Goal: Communication & Community: Answer question/provide support

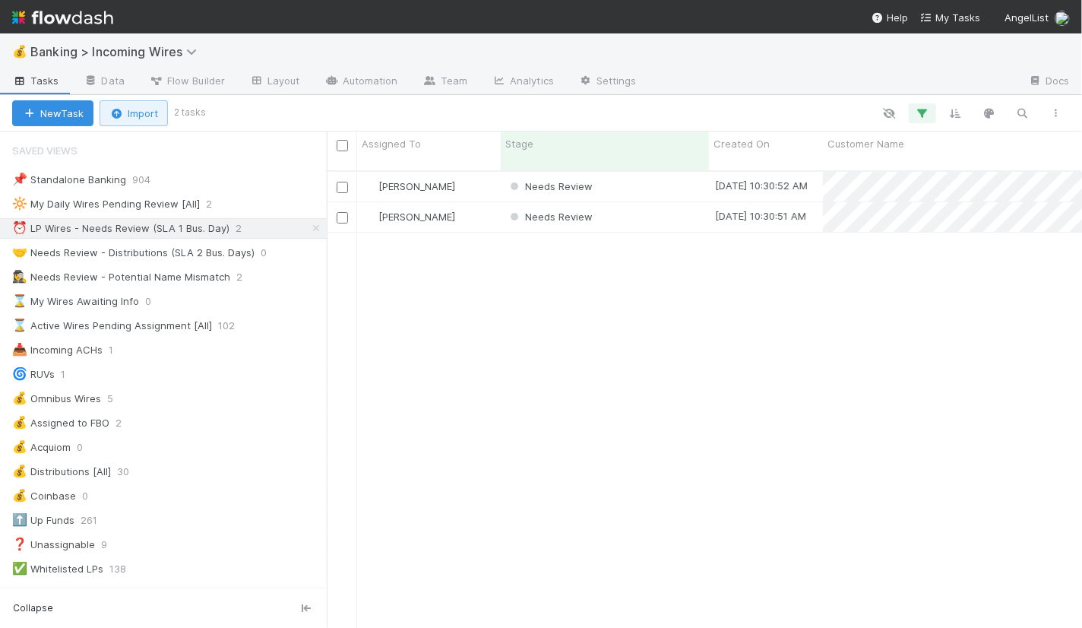
scroll to position [470, 755]
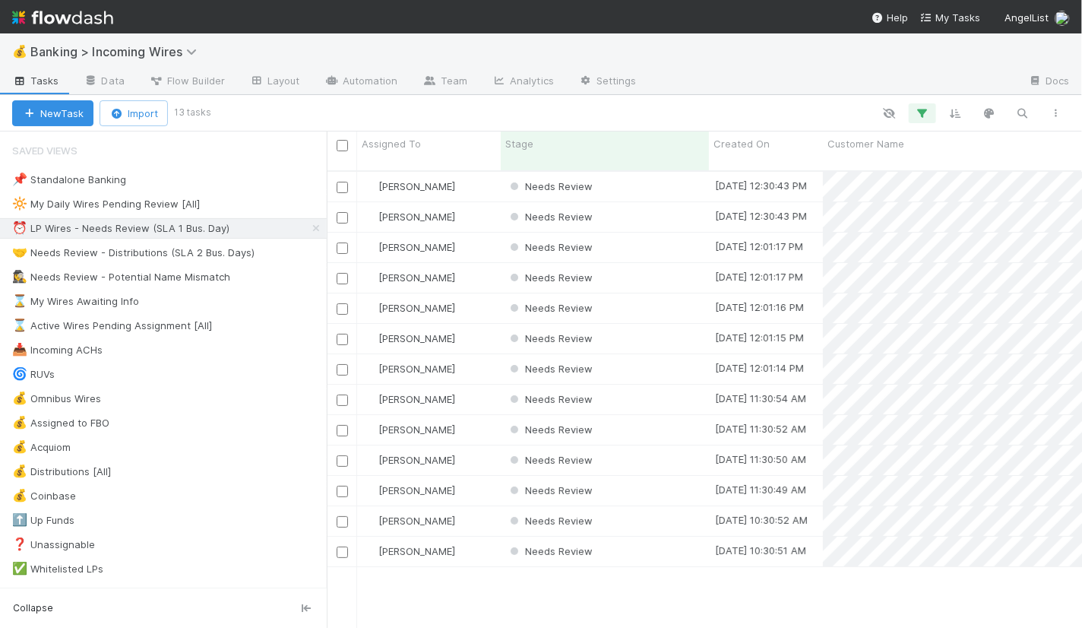
scroll to position [470, 755]
click at [651, 174] on div "Needs Review" at bounding box center [605, 187] width 208 height 30
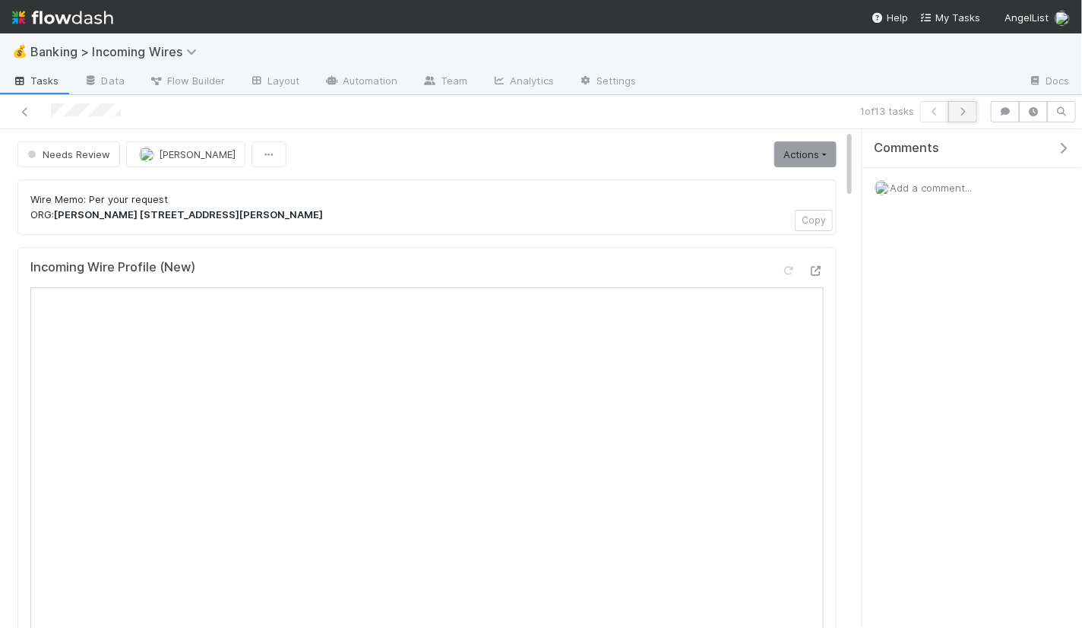
click at [967, 110] on icon "button" at bounding box center [962, 111] width 15 height 9
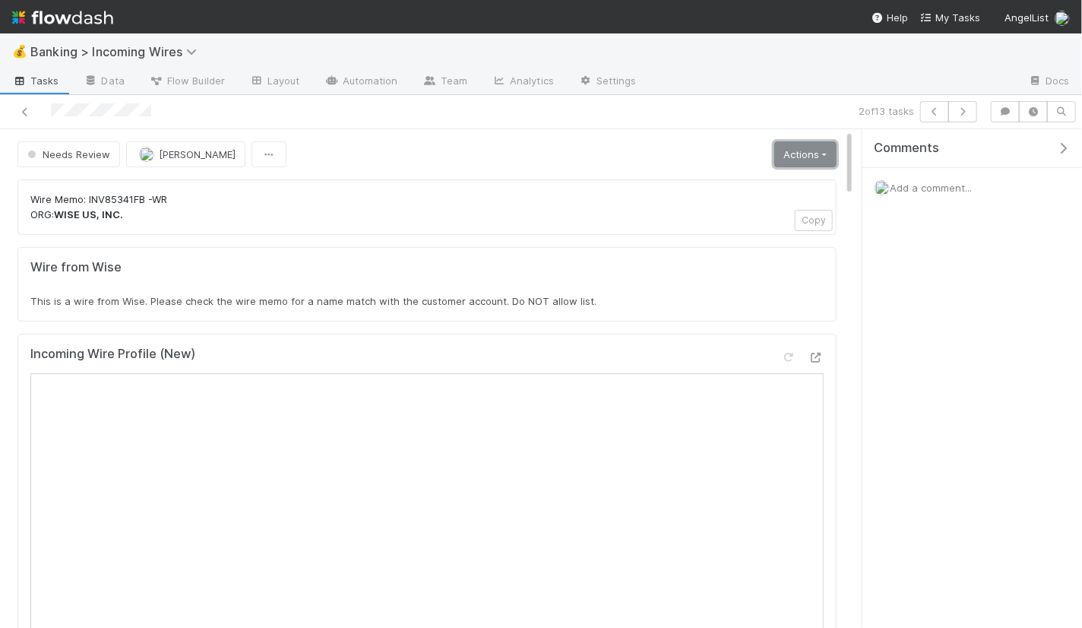
click at [793, 150] on link "Actions" at bounding box center [805, 154] width 62 height 26
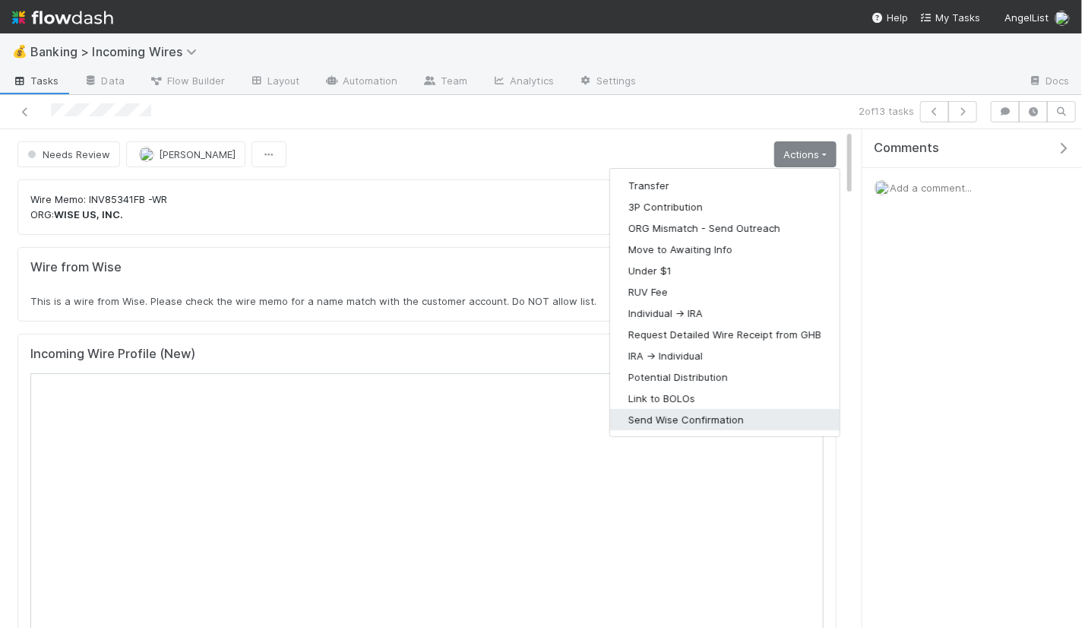
click at [682, 416] on button "Send Wise Confirmation" at bounding box center [725, 419] width 230 height 21
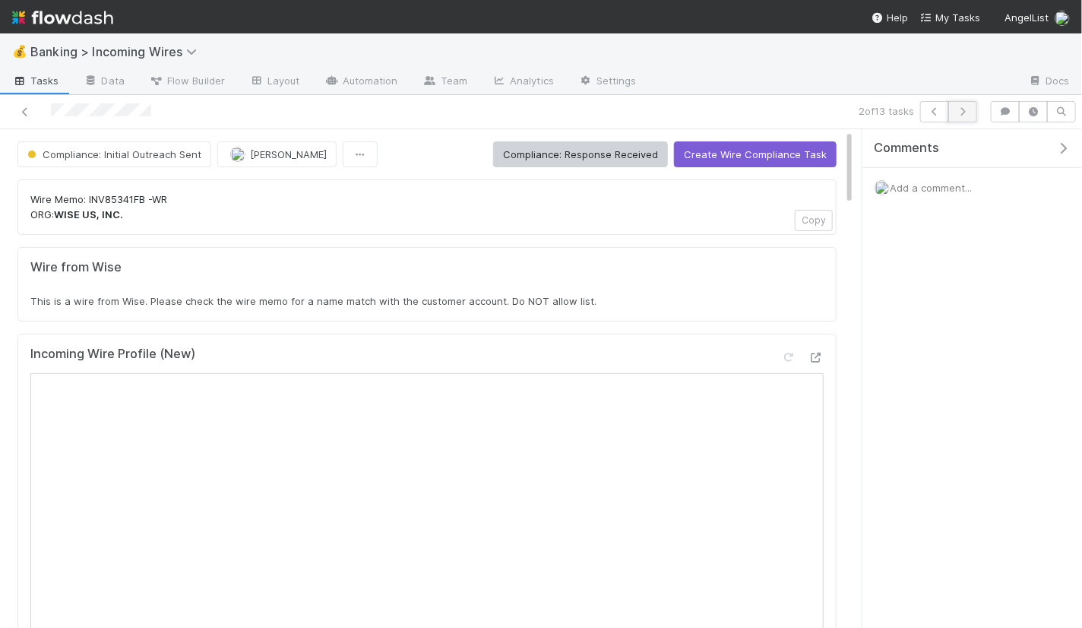
click at [966, 106] on button "button" at bounding box center [962, 111] width 29 height 21
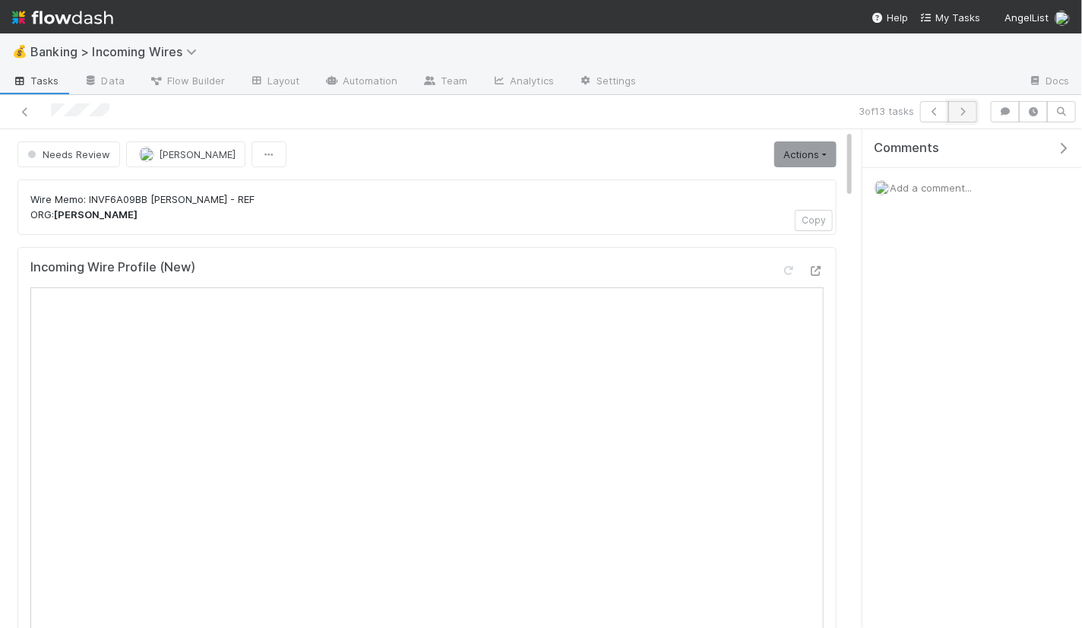
click at [968, 112] on icon "button" at bounding box center [962, 111] width 15 height 9
click at [964, 109] on icon "button" at bounding box center [962, 111] width 15 height 9
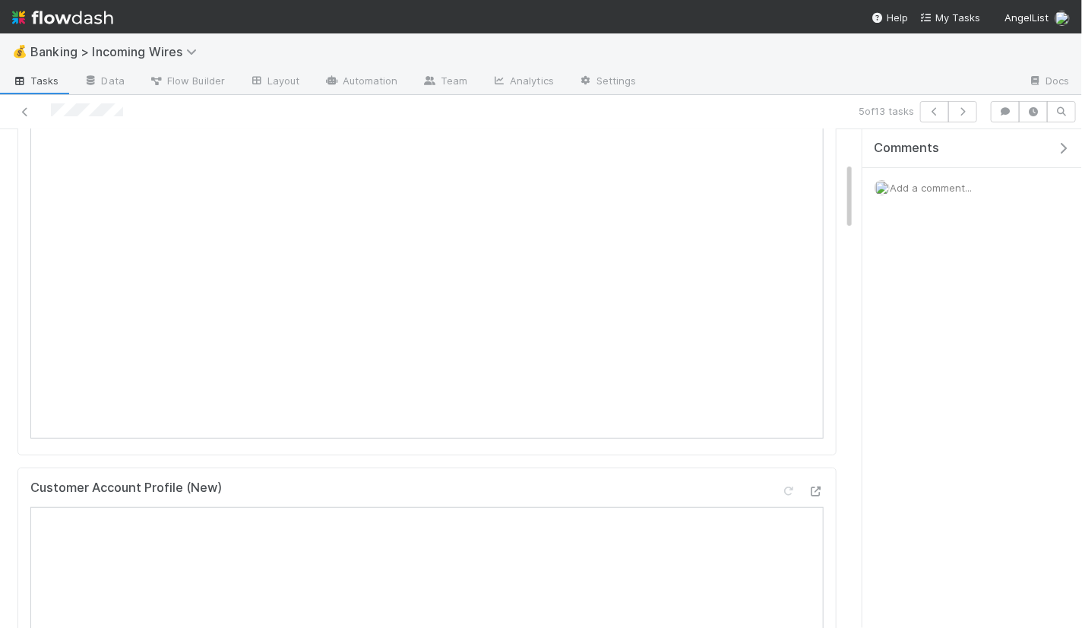
scroll to position [237, 0]
click at [964, 112] on icon "button" at bounding box center [962, 111] width 15 height 9
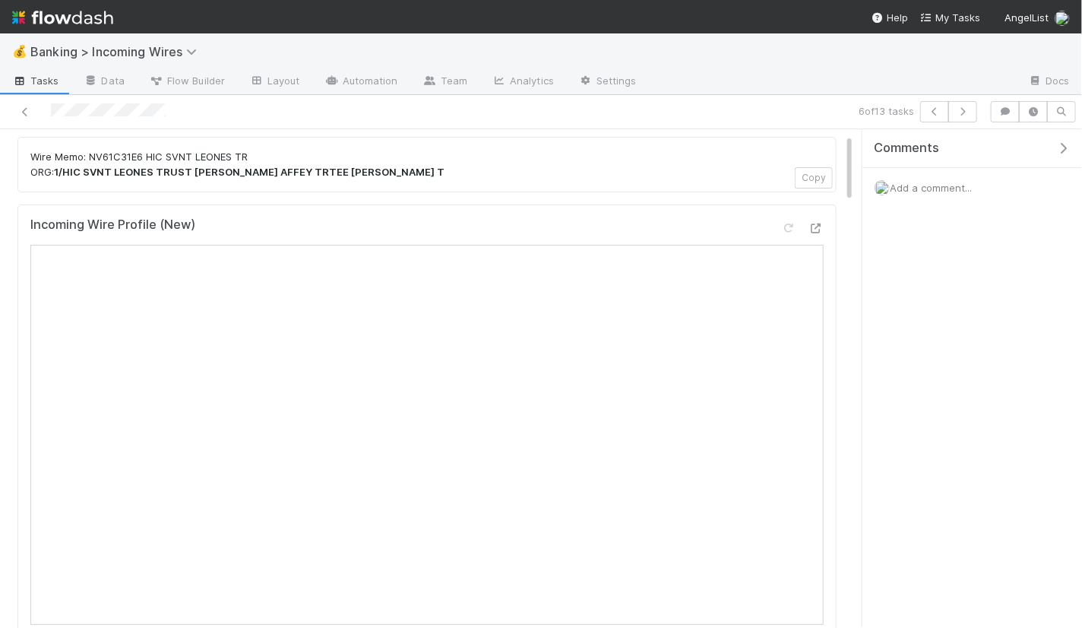
scroll to position [34, 0]
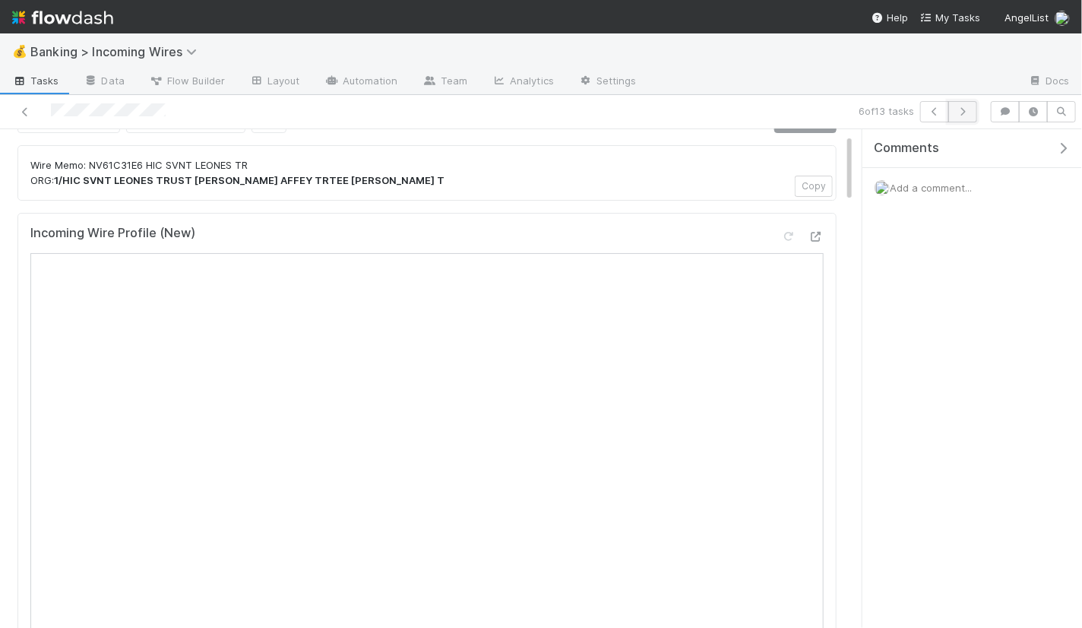
click at [971, 109] on icon "button" at bounding box center [962, 111] width 15 height 9
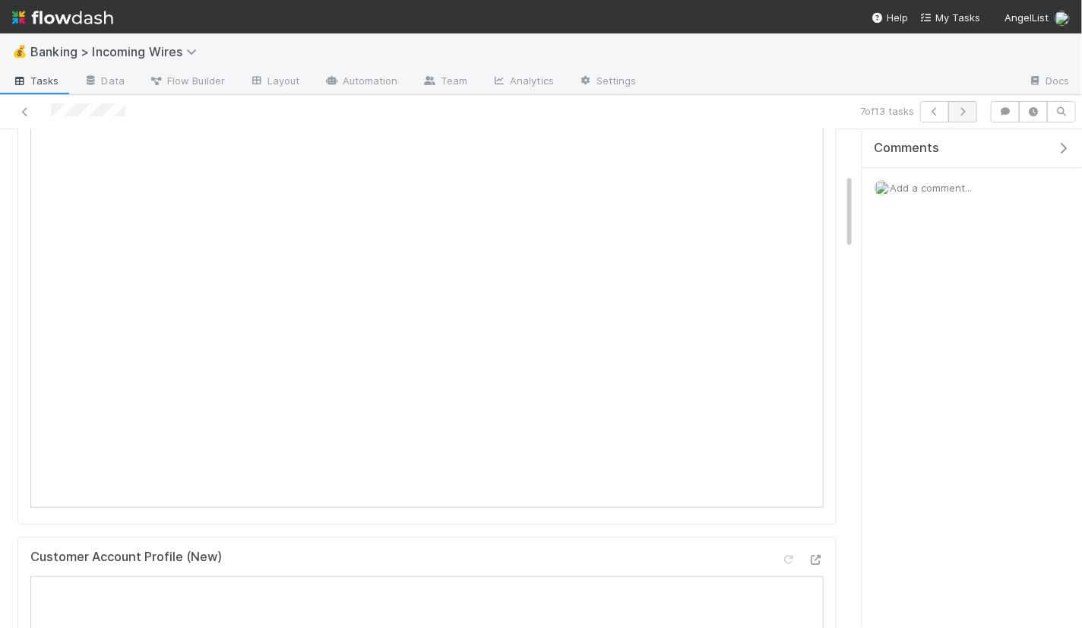
scroll to position [286, 0]
click at [971, 112] on icon "button" at bounding box center [962, 111] width 15 height 9
click at [967, 109] on icon "button" at bounding box center [962, 111] width 15 height 9
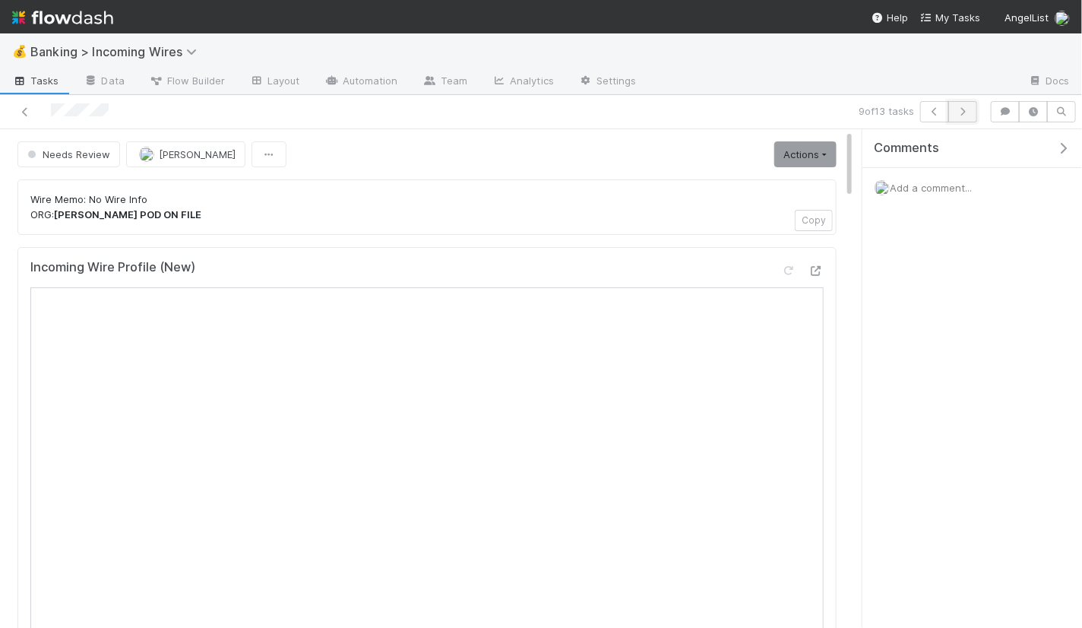
click at [968, 109] on icon "button" at bounding box center [962, 111] width 15 height 9
click at [969, 116] on icon "button" at bounding box center [962, 111] width 15 height 9
drag, startPoint x: 144, startPoint y: 211, endPoint x: 236, endPoint y: 212, distance: 92.0
click at [236, 212] on strong "RON ZWANZIGER JANET ZWANZIGER JT TE" at bounding box center [154, 214] width 201 height 12
copy strong "JANET ZWANZIGER"
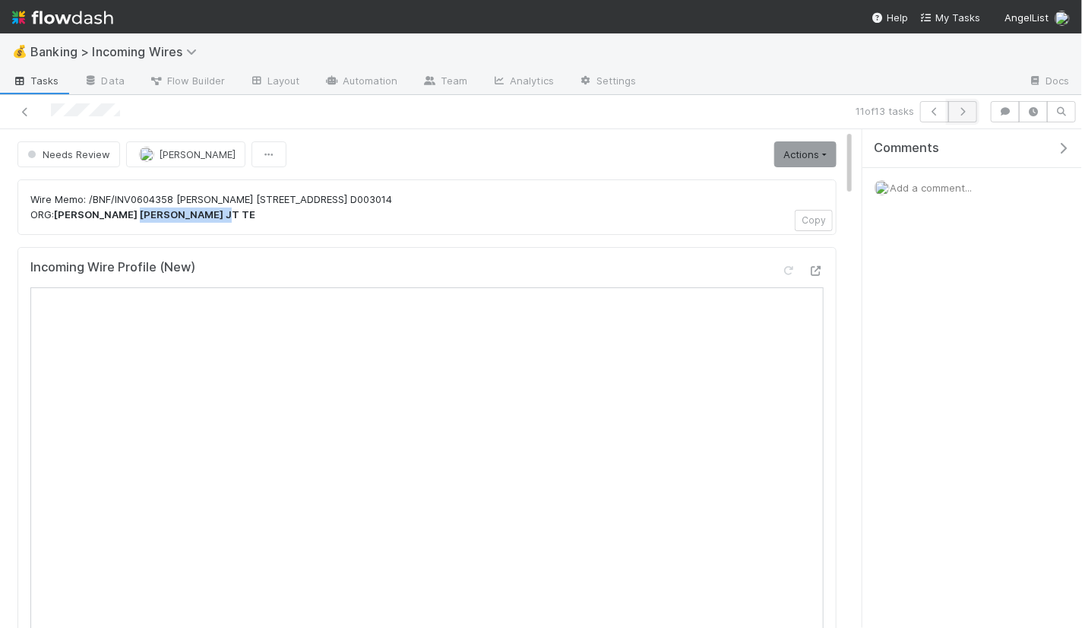
click at [968, 111] on icon "button" at bounding box center [962, 111] width 15 height 9
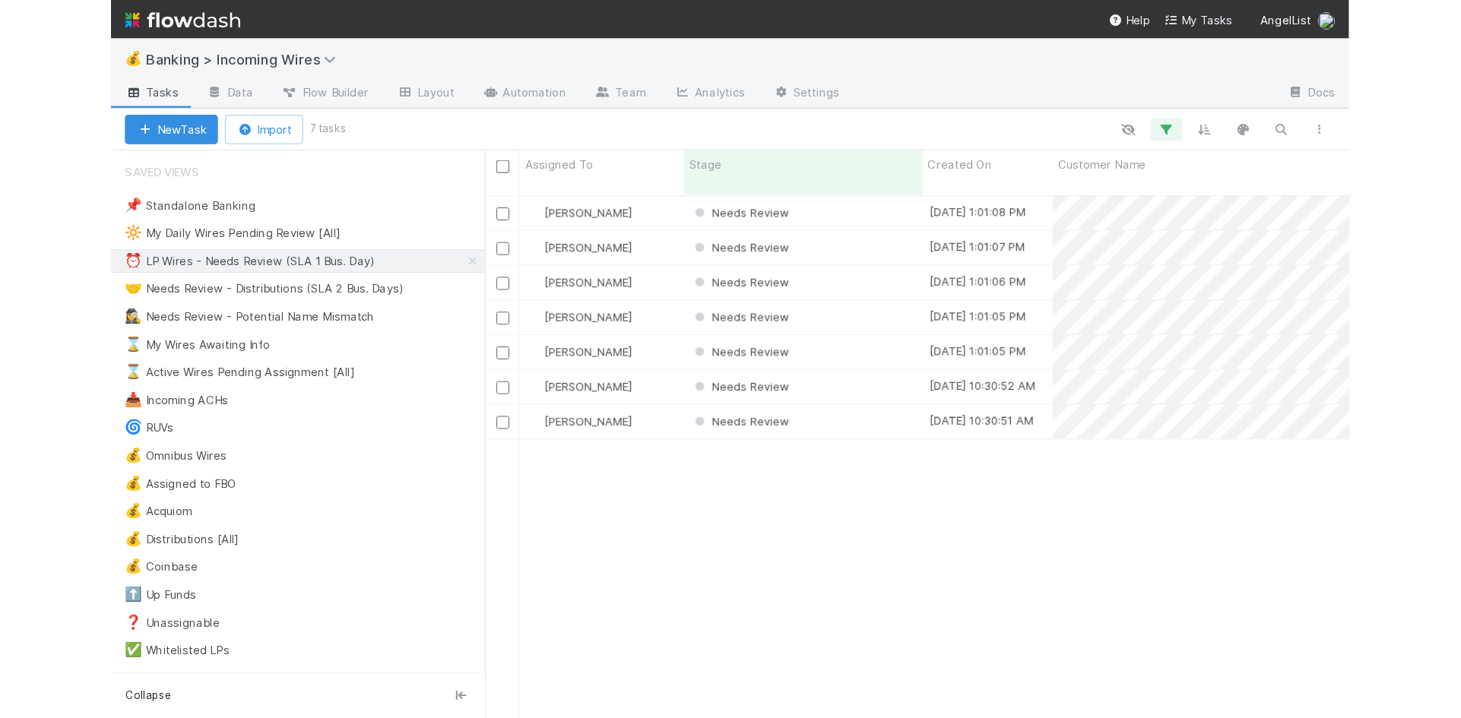
scroll to position [470, 755]
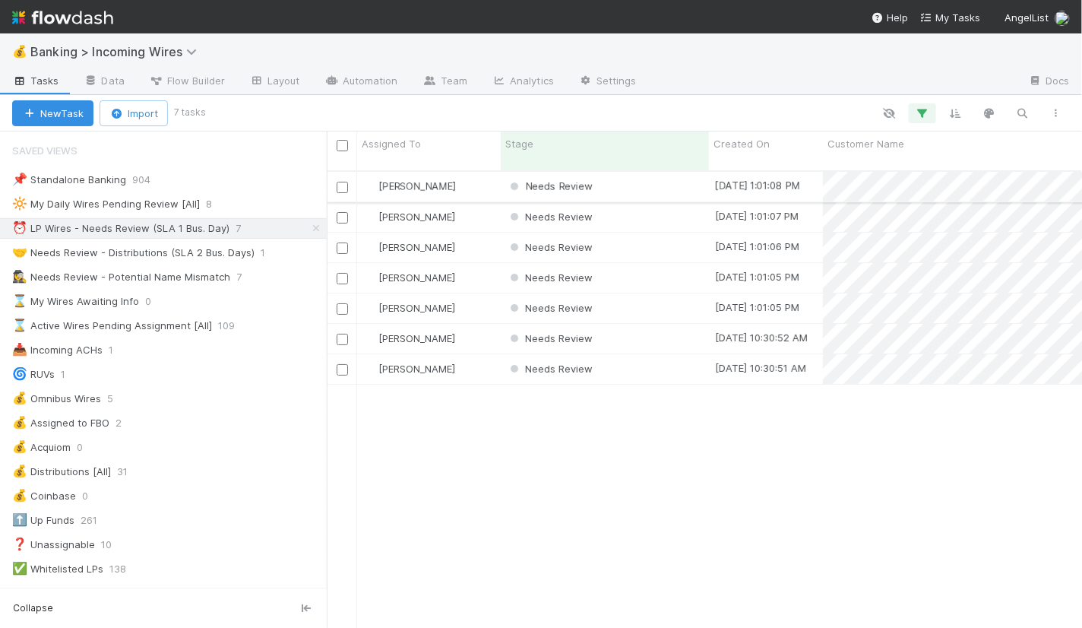
click at [652, 176] on div "Needs Review" at bounding box center [605, 187] width 208 height 30
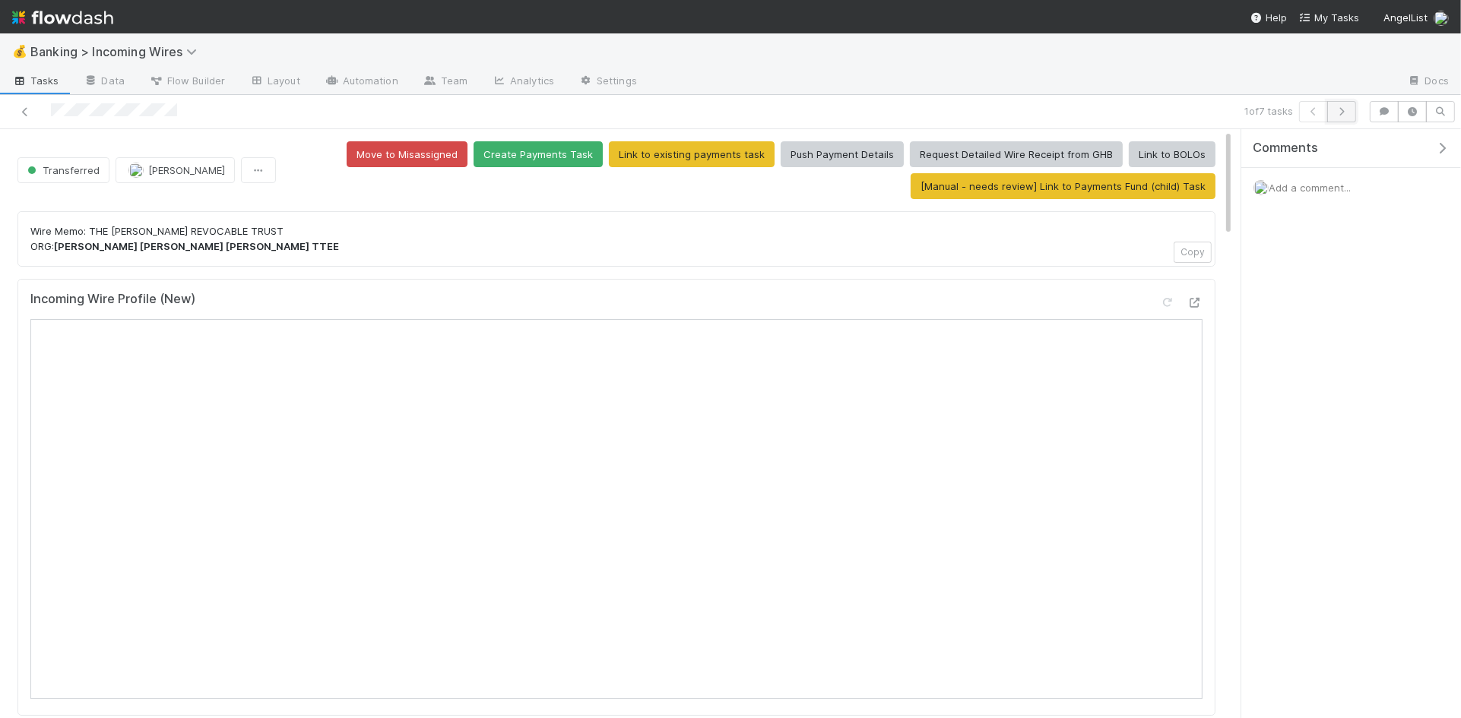
click at [1081, 107] on icon "button" at bounding box center [1341, 111] width 15 height 9
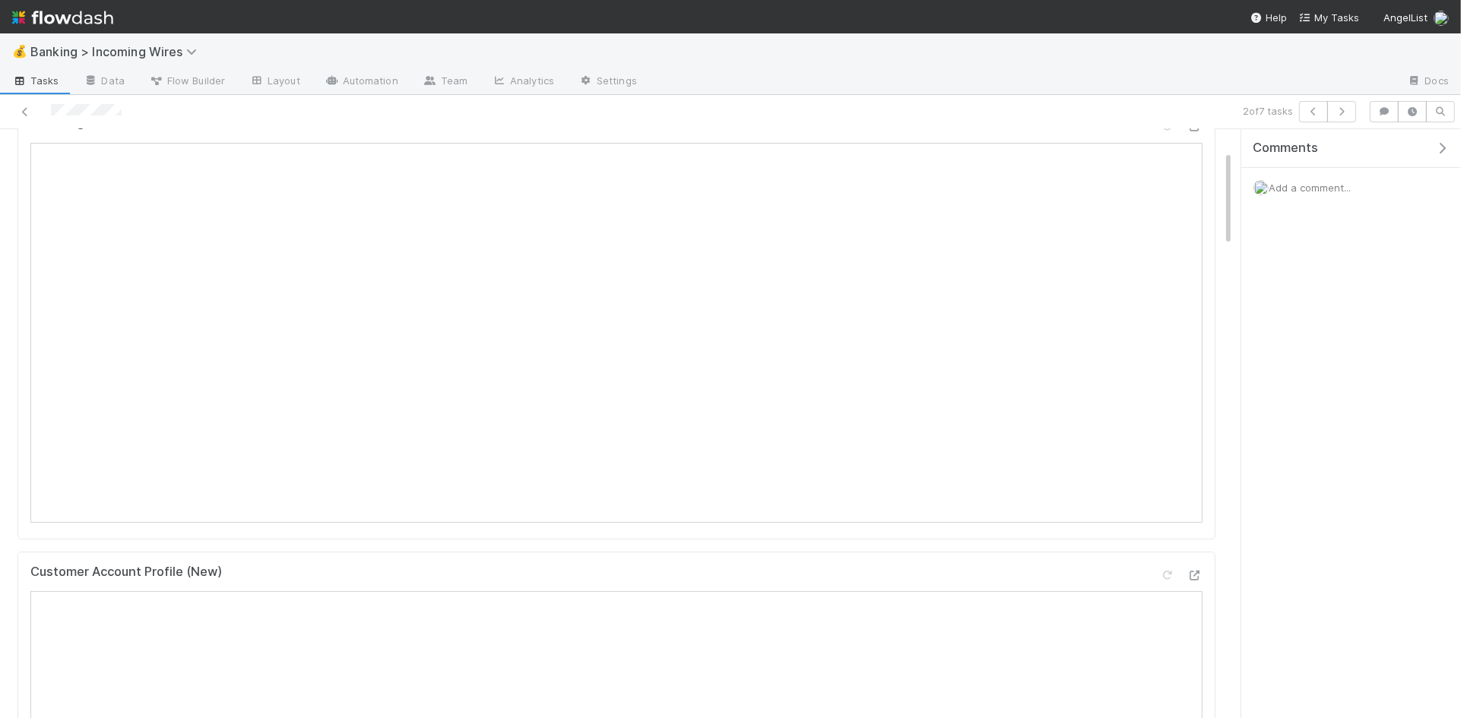
scroll to position [132, 0]
click at [1081, 112] on icon "button" at bounding box center [1341, 111] width 15 height 9
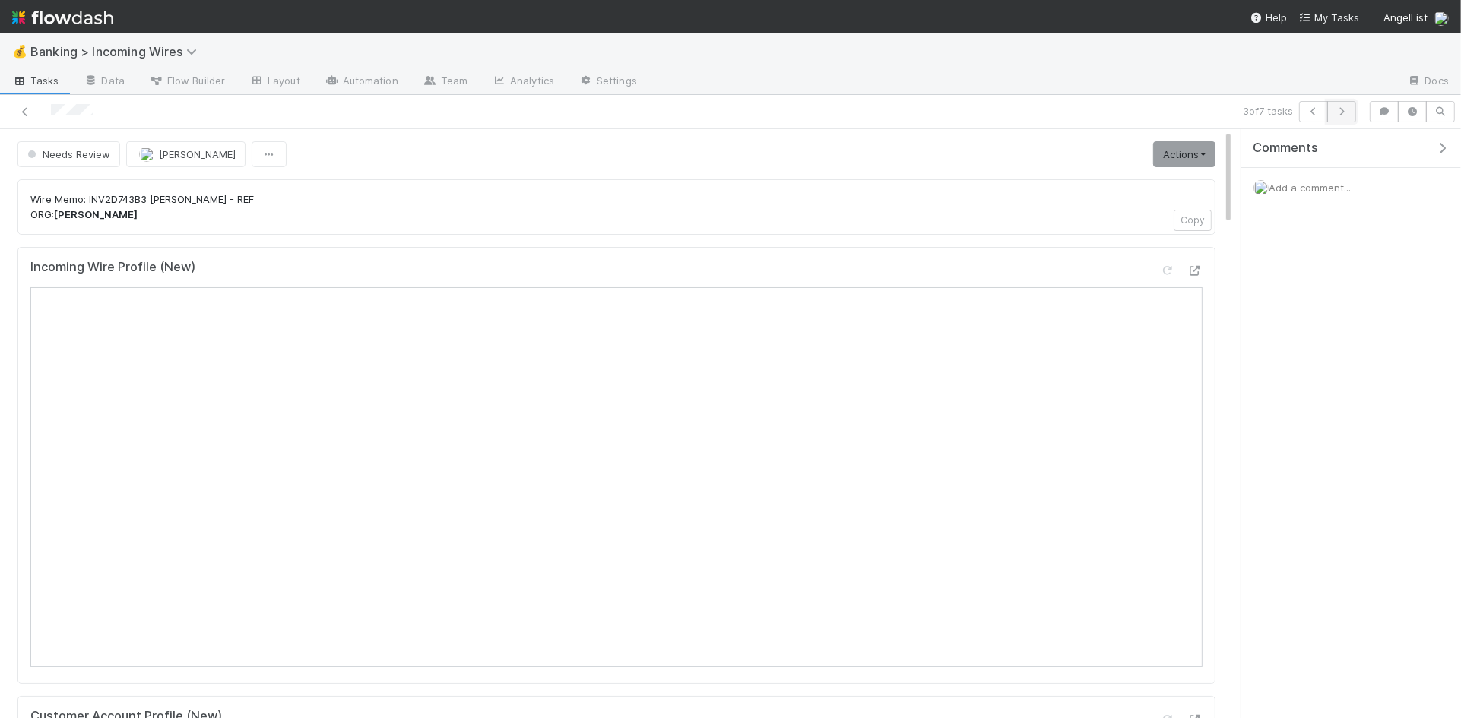
click at [1081, 119] on button "button" at bounding box center [1341, 111] width 29 height 21
click at [1081, 117] on button "button" at bounding box center [1341, 111] width 29 height 21
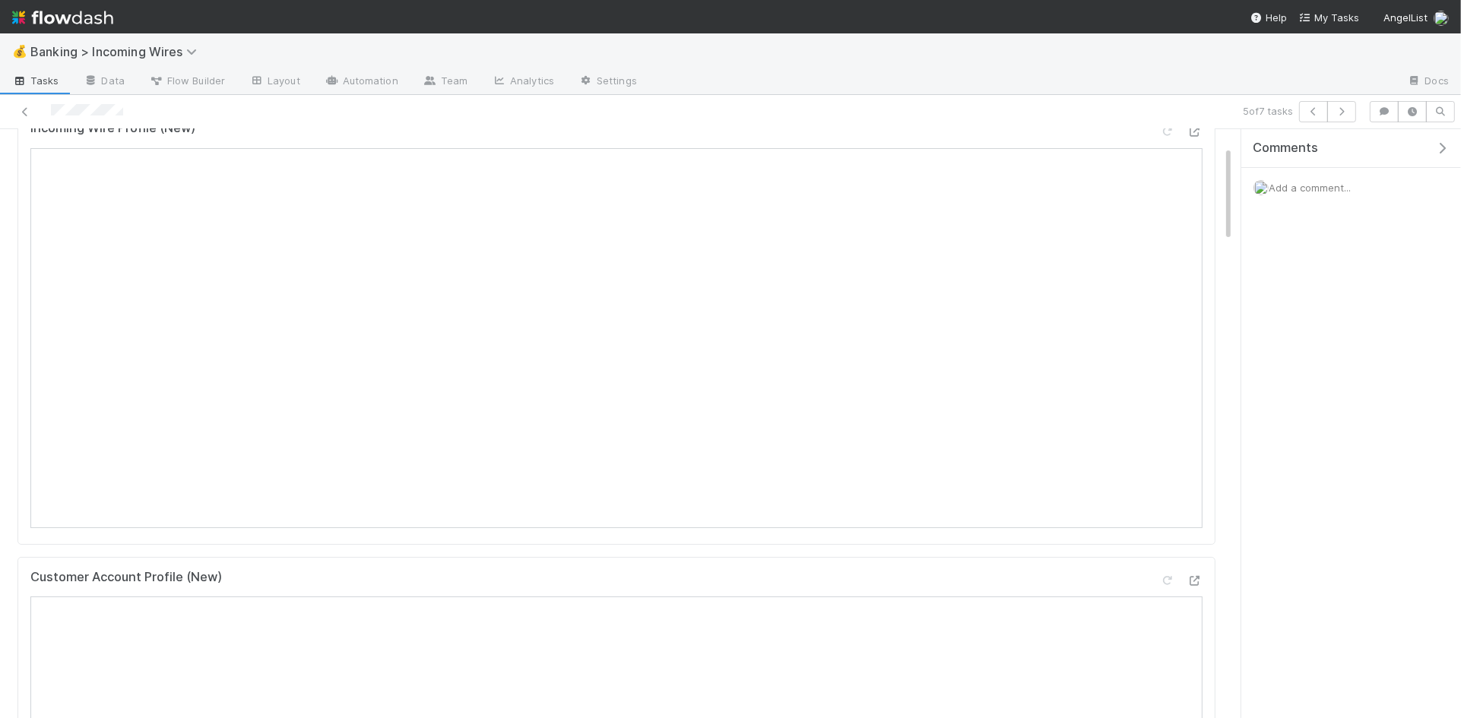
scroll to position [196, 0]
click at [1081, 114] on button "button" at bounding box center [1341, 111] width 29 height 21
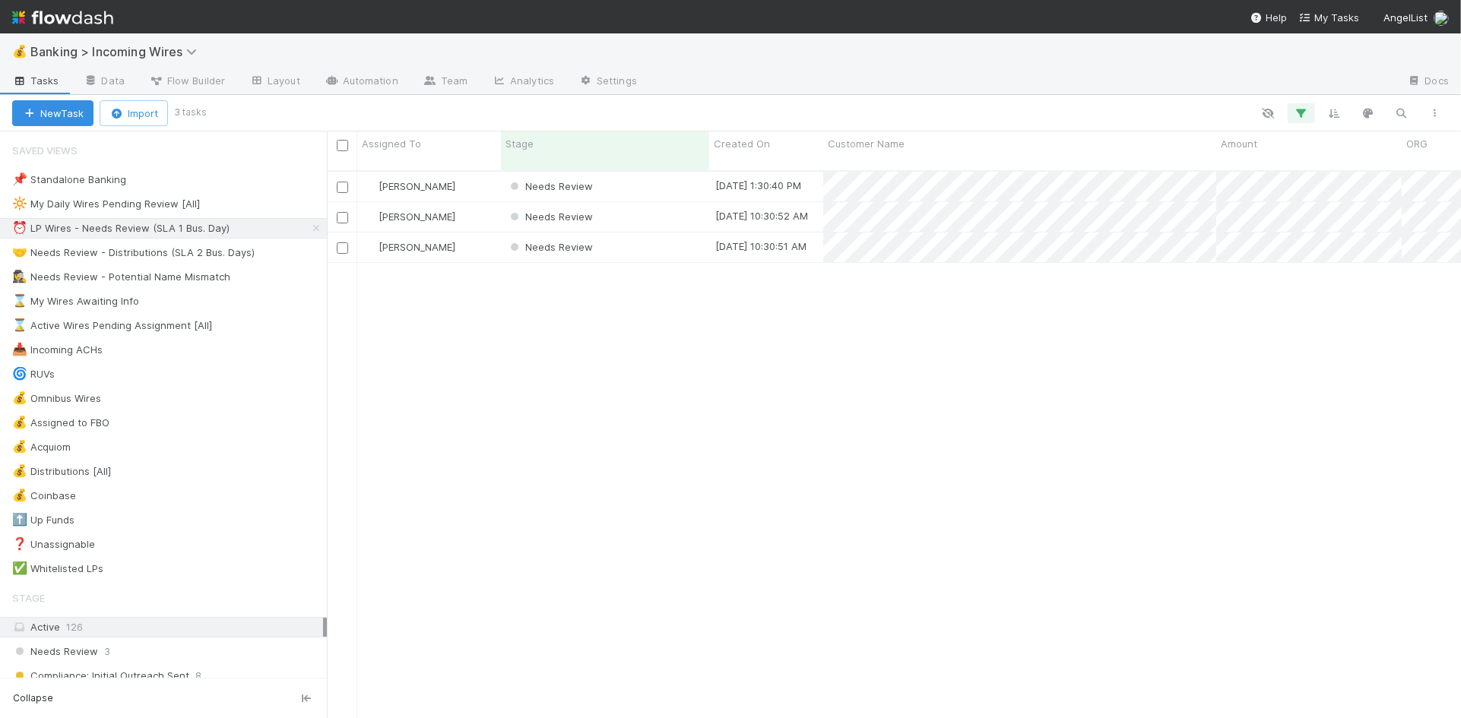
scroll to position [559, 1134]
click at [153, 204] on div "🔆 My Daily Wires Pending Review [All]" at bounding box center [106, 204] width 188 height 19
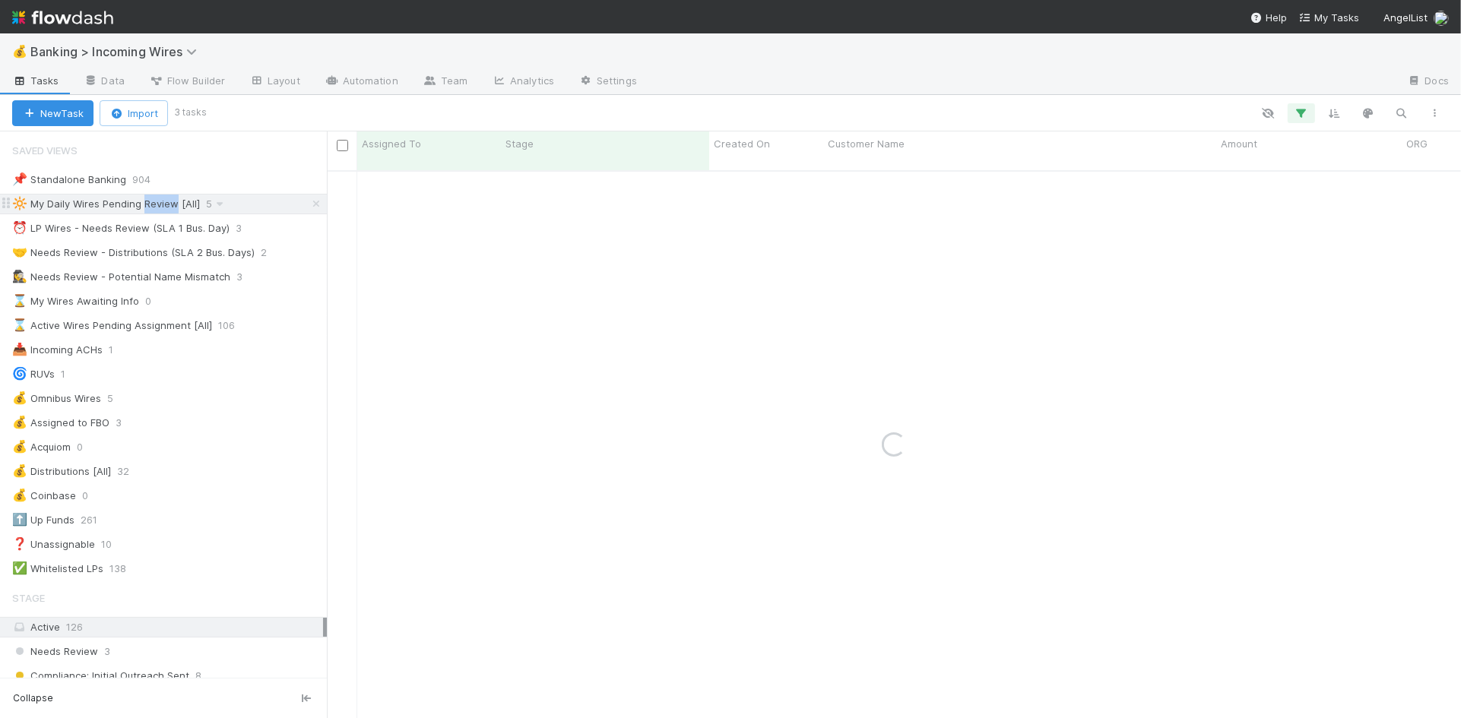
click at [153, 204] on div "🔆 My Daily Wires Pending Review [All]" at bounding box center [106, 204] width 188 height 19
click at [175, 231] on div "⏰ LP Wires - Needs Review (SLA 1 Bus. Day)" at bounding box center [120, 228] width 217 height 19
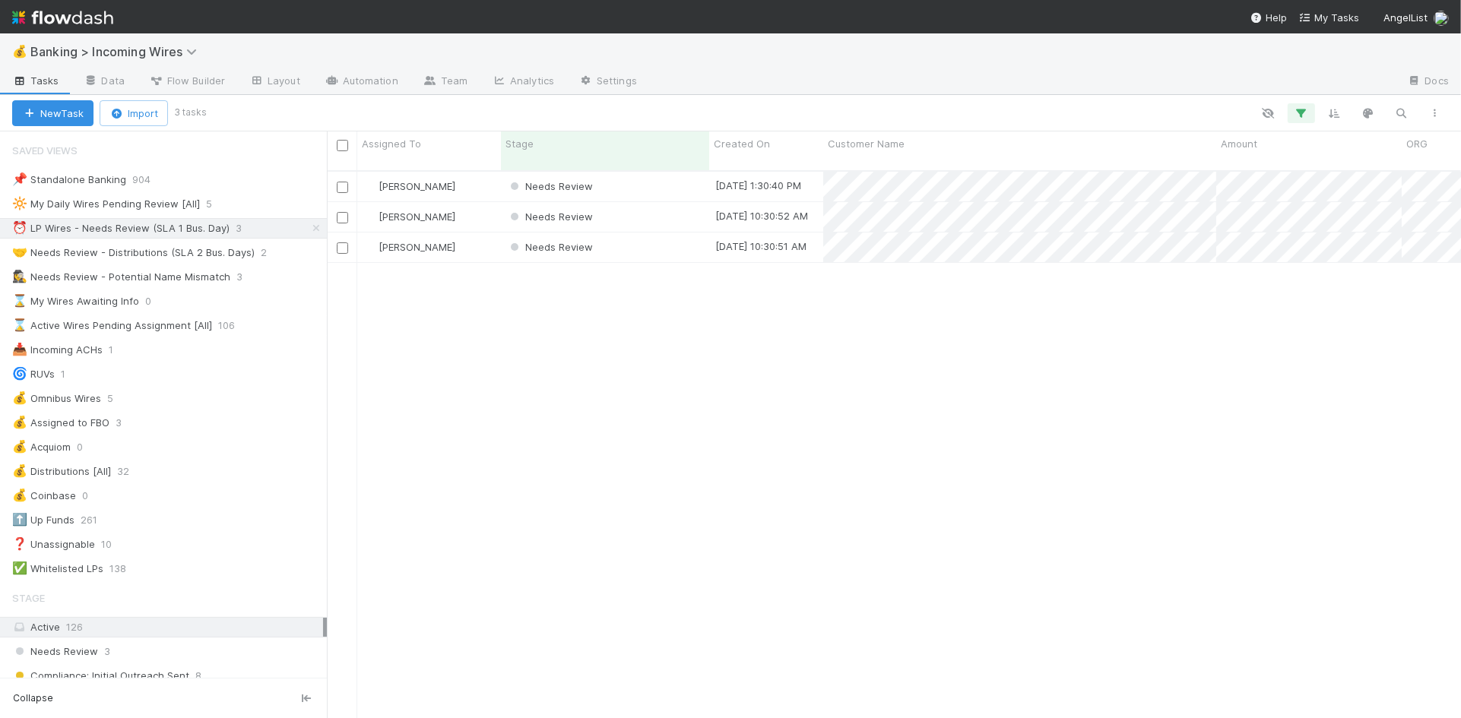
scroll to position [559, 1134]
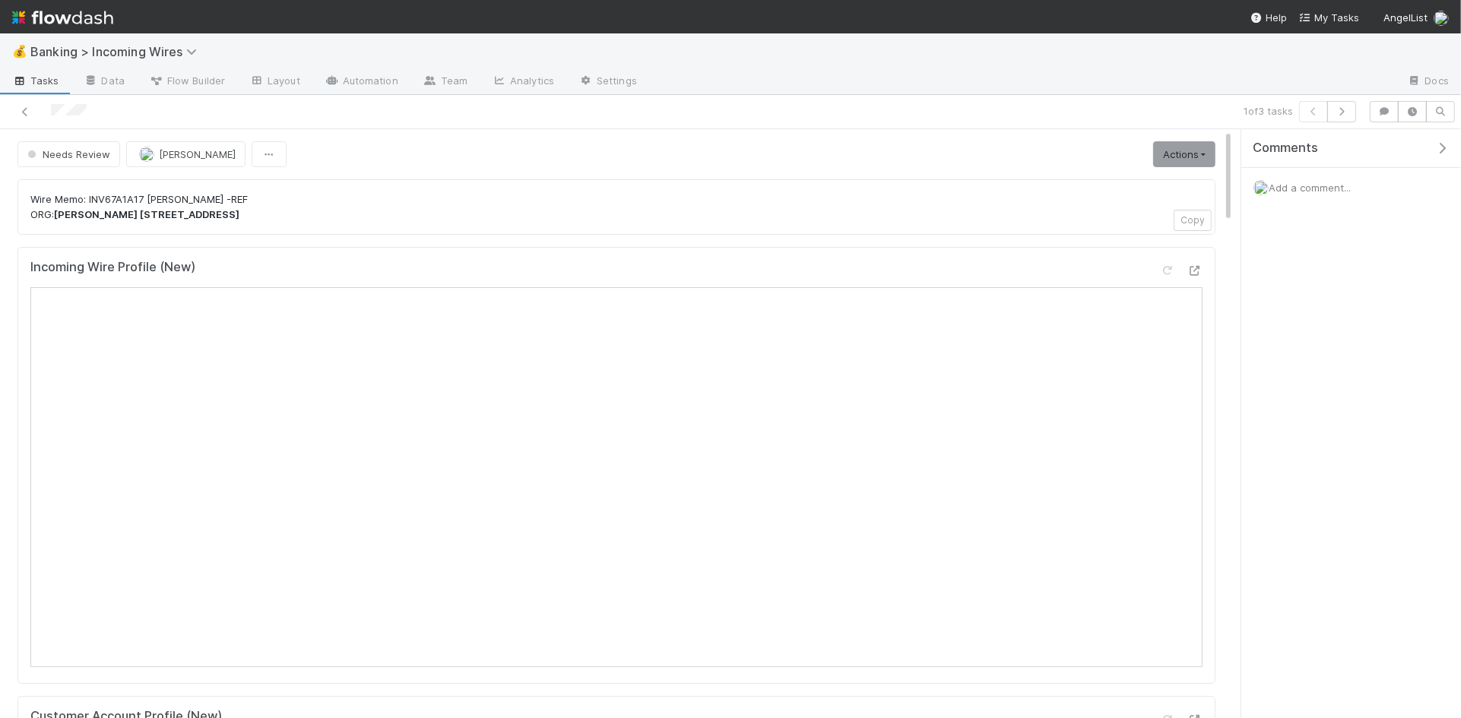
scroll to position [158, 0]
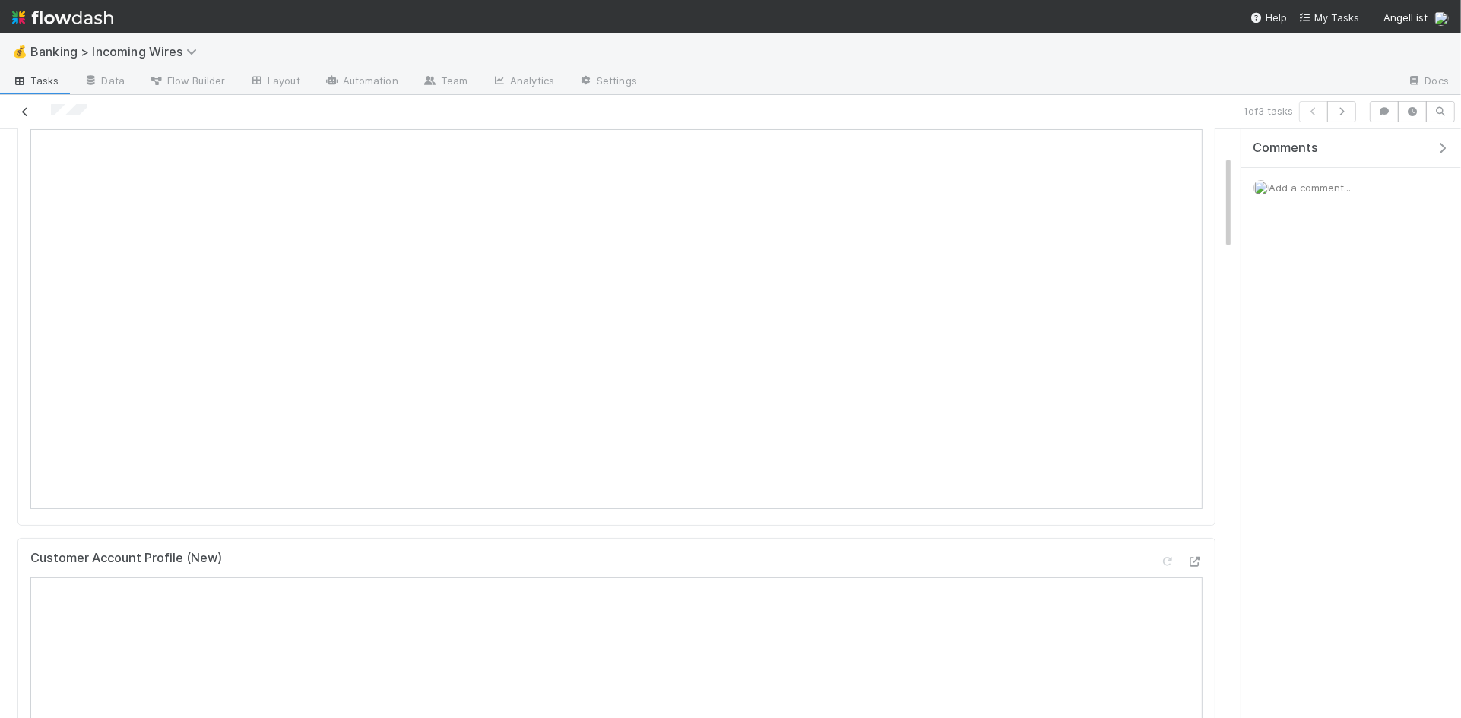
click at [24, 109] on icon at bounding box center [24, 112] width 15 height 10
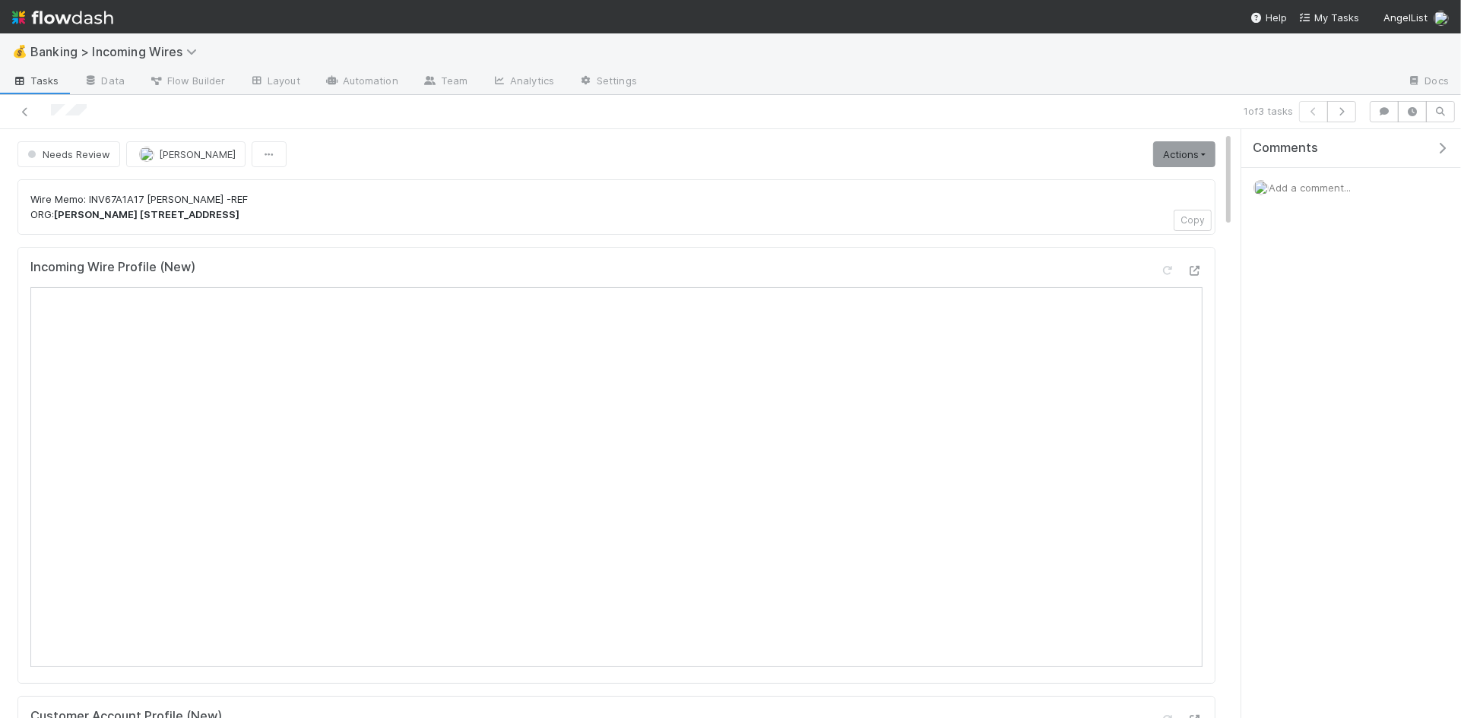
scroll to position [16, 0]
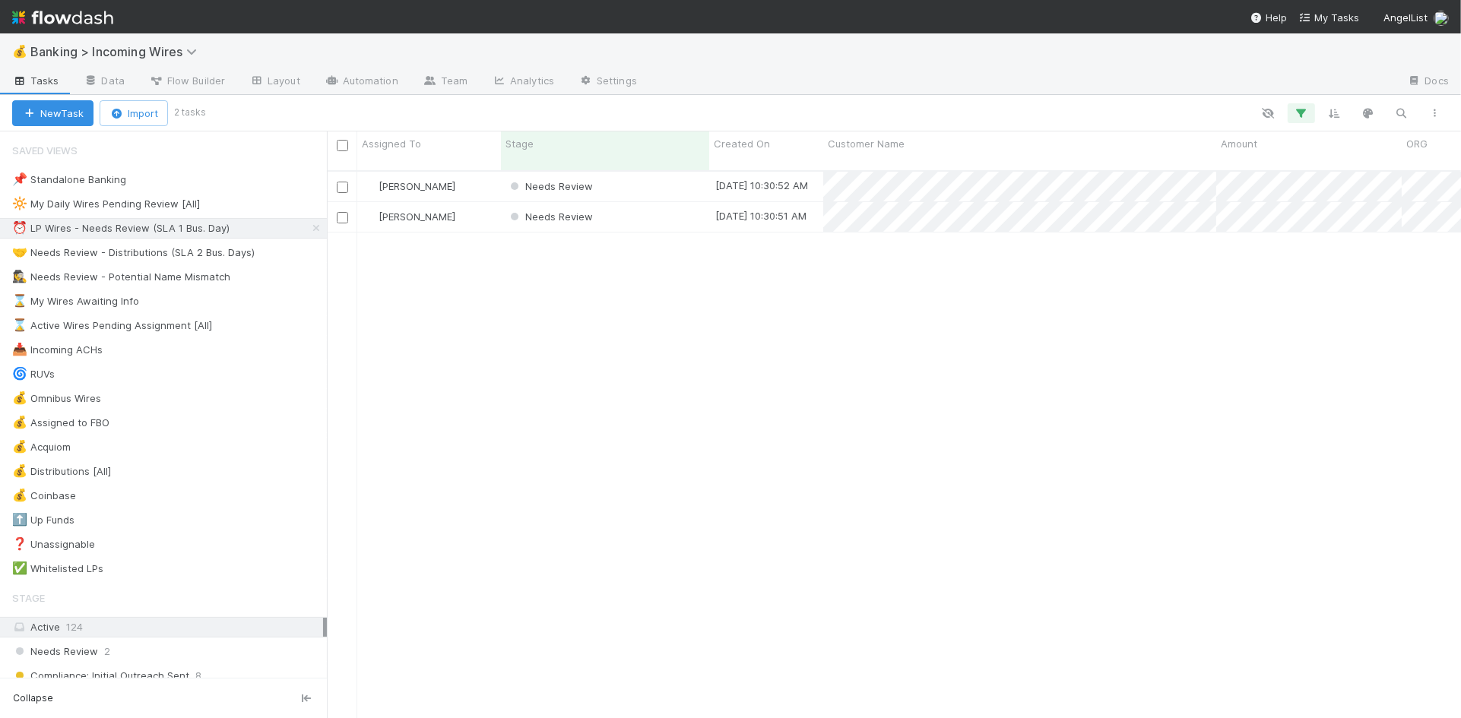
scroll to position [559, 1134]
click at [144, 258] on div "🤝 Needs Review - Distributions (SLA 2 Bus. Days)" at bounding box center [133, 252] width 242 height 19
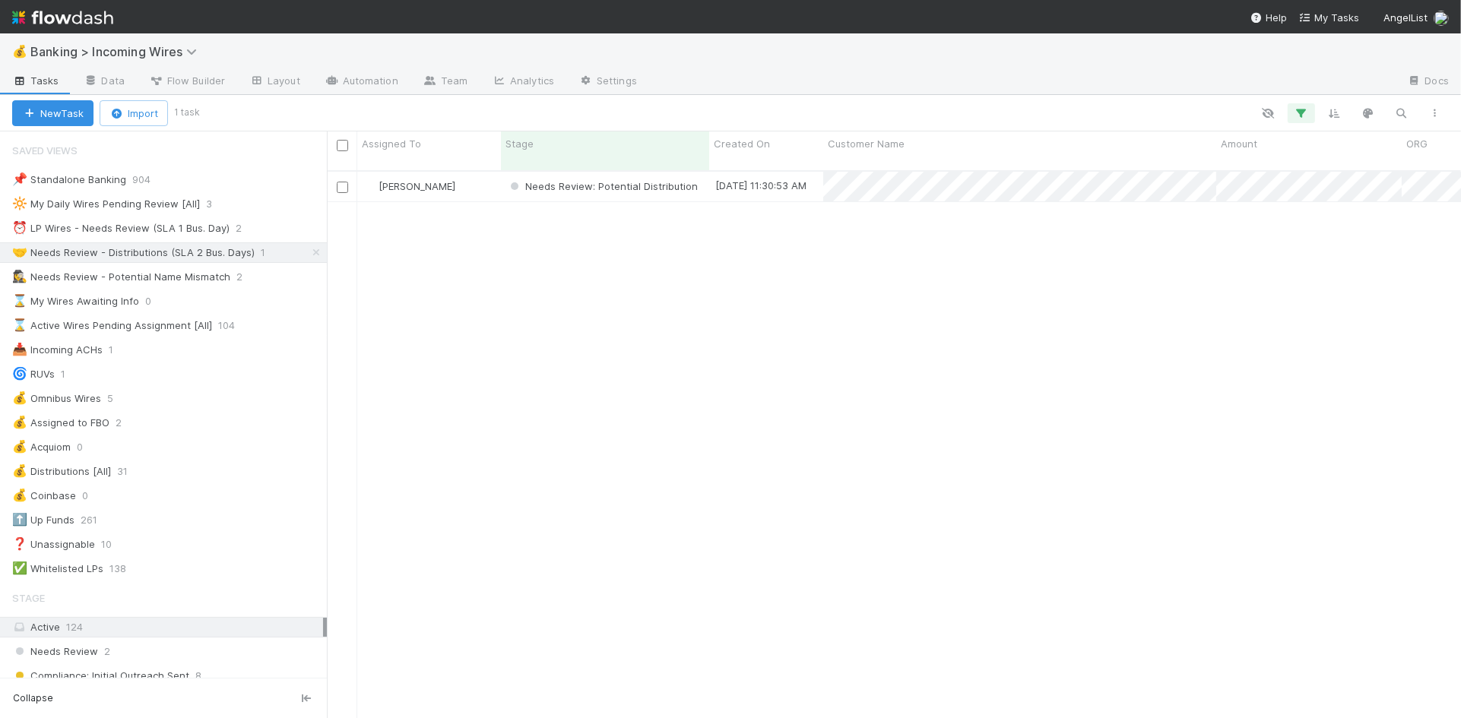
scroll to position [559, 1134]
click at [480, 176] on div "[PERSON_NAME]" at bounding box center [429, 187] width 144 height 30
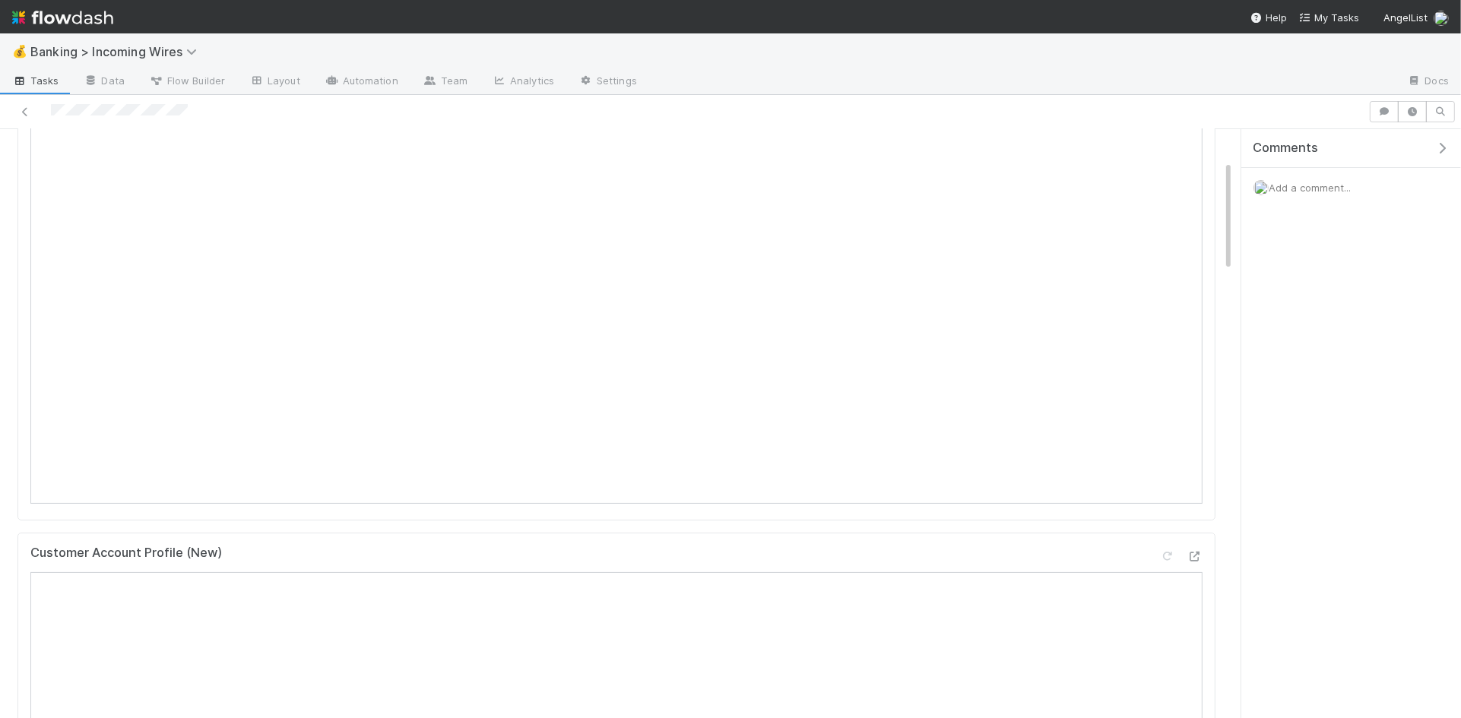
scroll to position [180, 0]
click at [1332, 194] on div "Add a comment..." at bounding box center [1351, 188] width 220 height 40
click at [1330, 190] on span "Add a comment..." at bounding box center [1309, 188] width 82 height 12
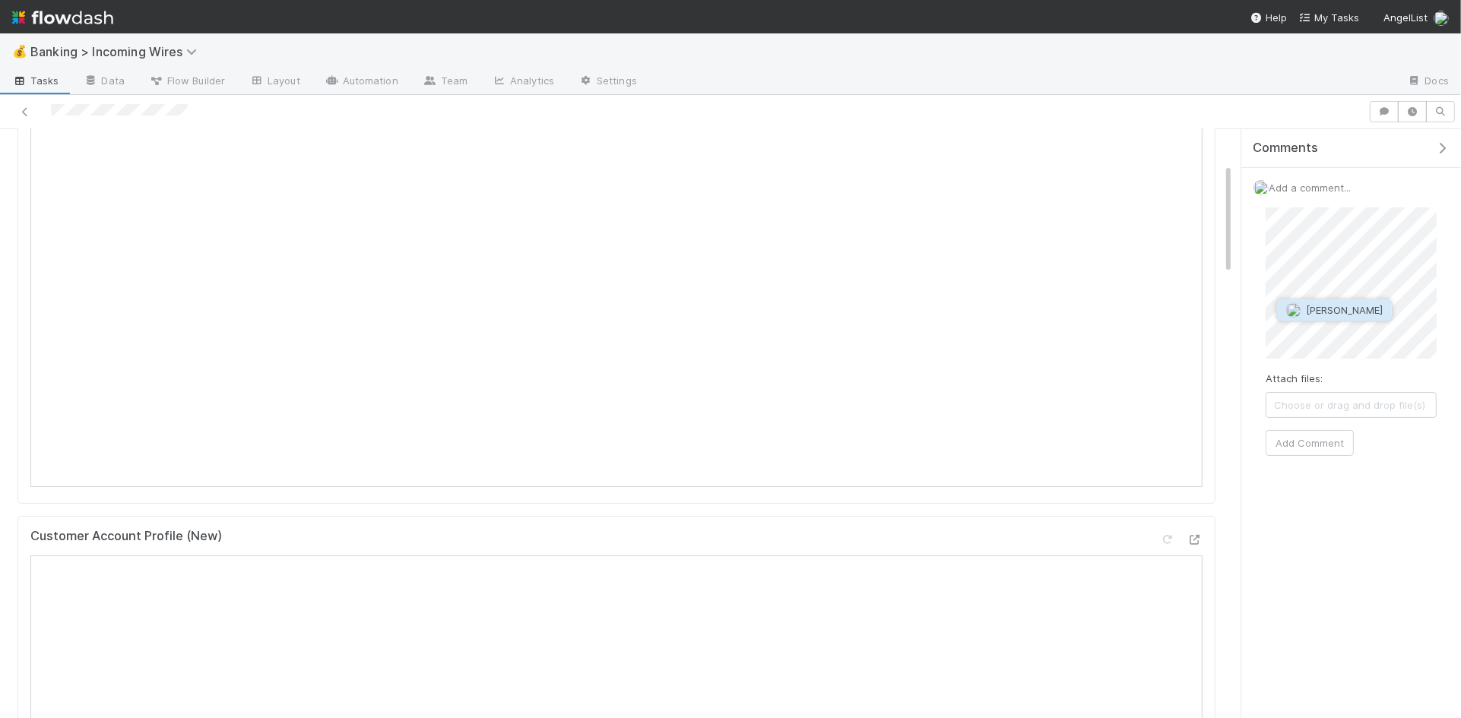
click at [1357, 312] on span "[PERSON_NAME]" at bounding box center [1344, 310] width 77 height 12
click at [1336, 450] on button "Add Comment" at bounding box center [1309, 443] width 88 height 26
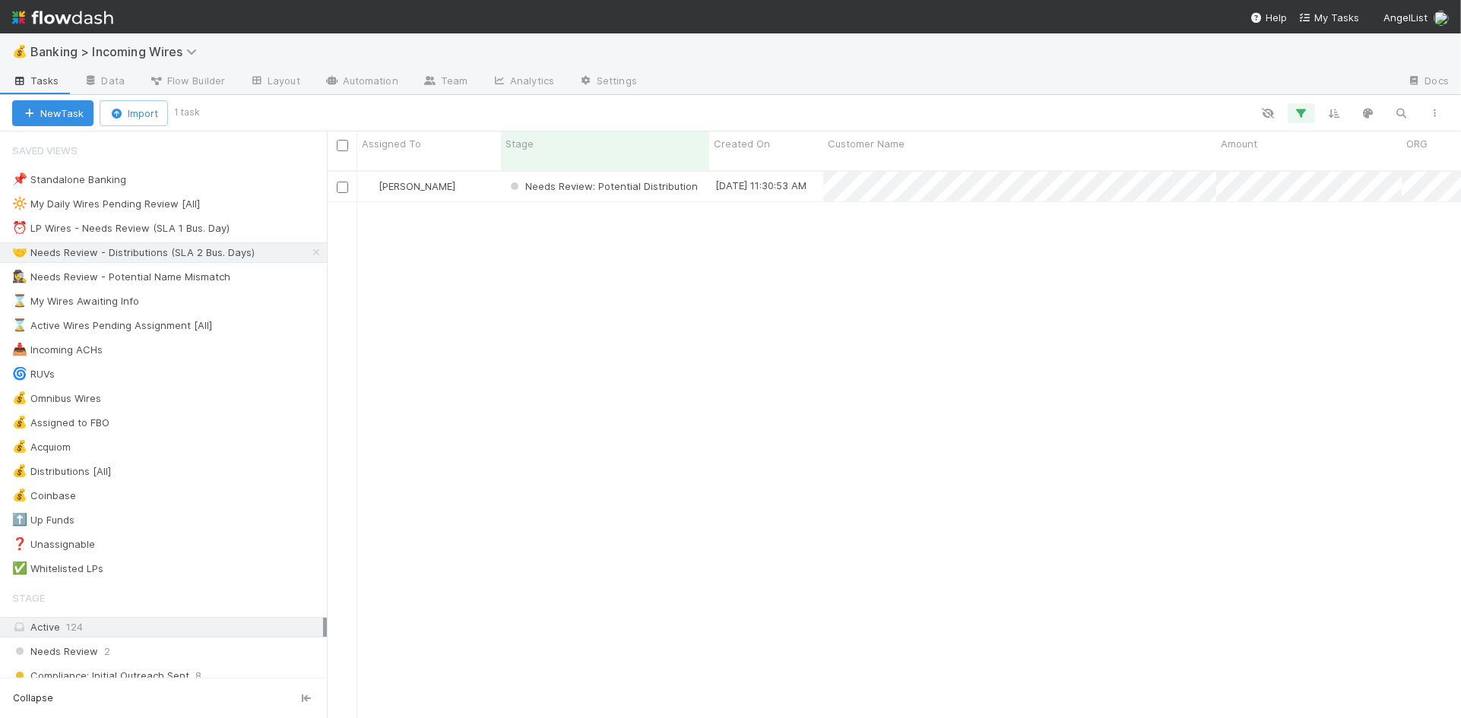
scroll to position [559, 1134]
